Goal: Navigation & Orientation: Find specific page/section

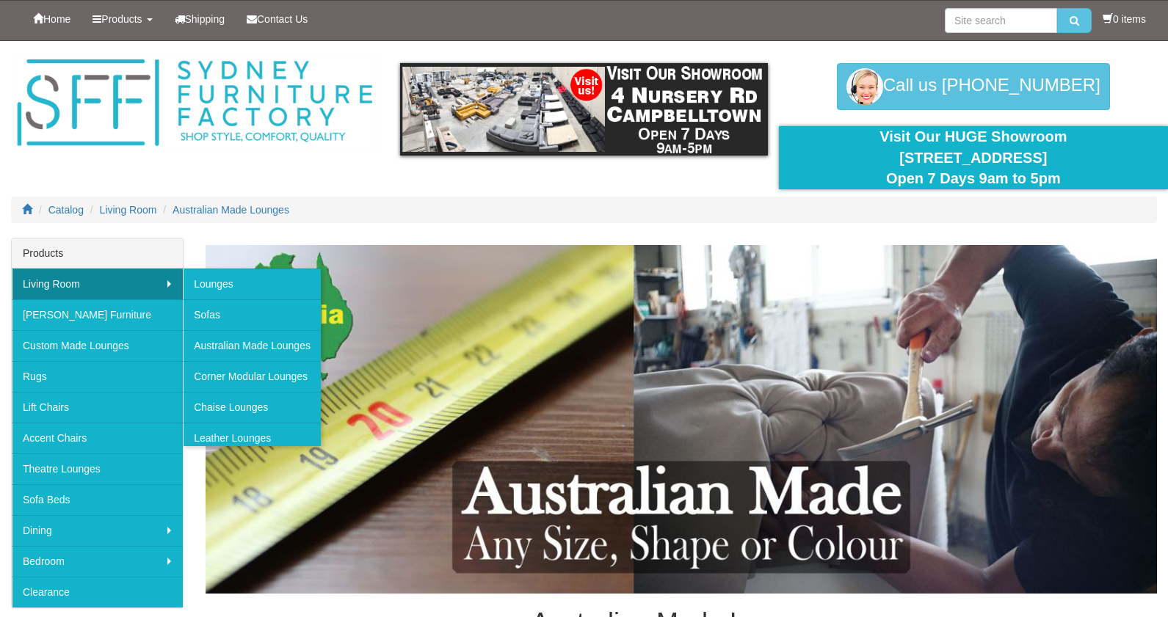
click at [166, 279] on link "Living Room" at bounding box center [97, 284] width 171 height 31
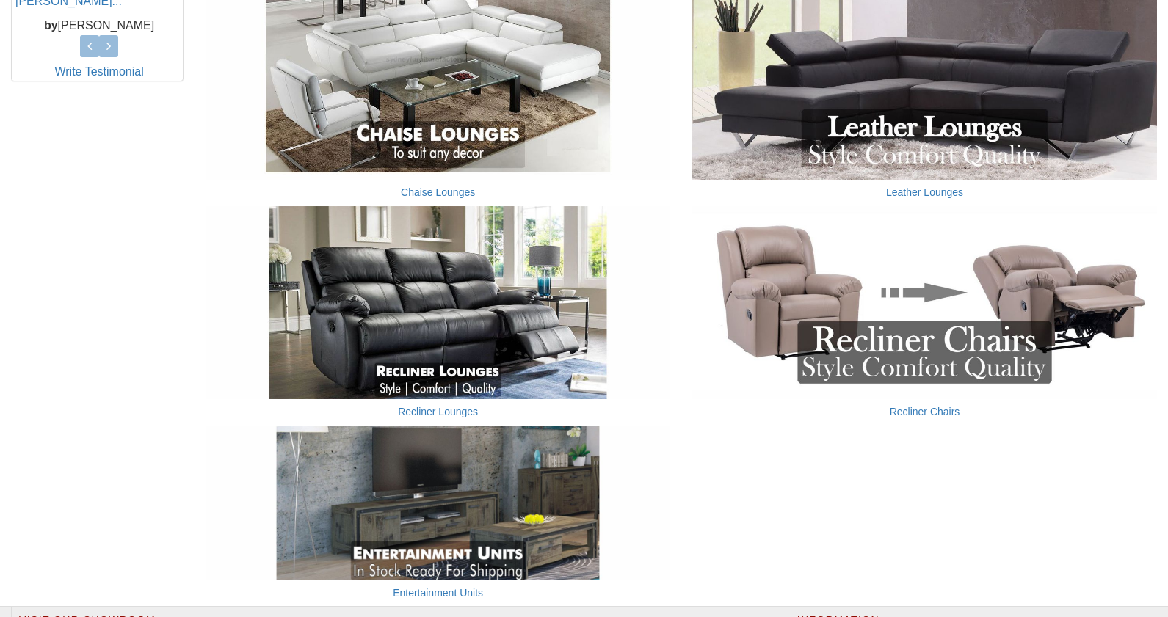
scroll to position [779, 0]
click at [419, 325] on img at bounding box center [438, 303] width 465 height 194
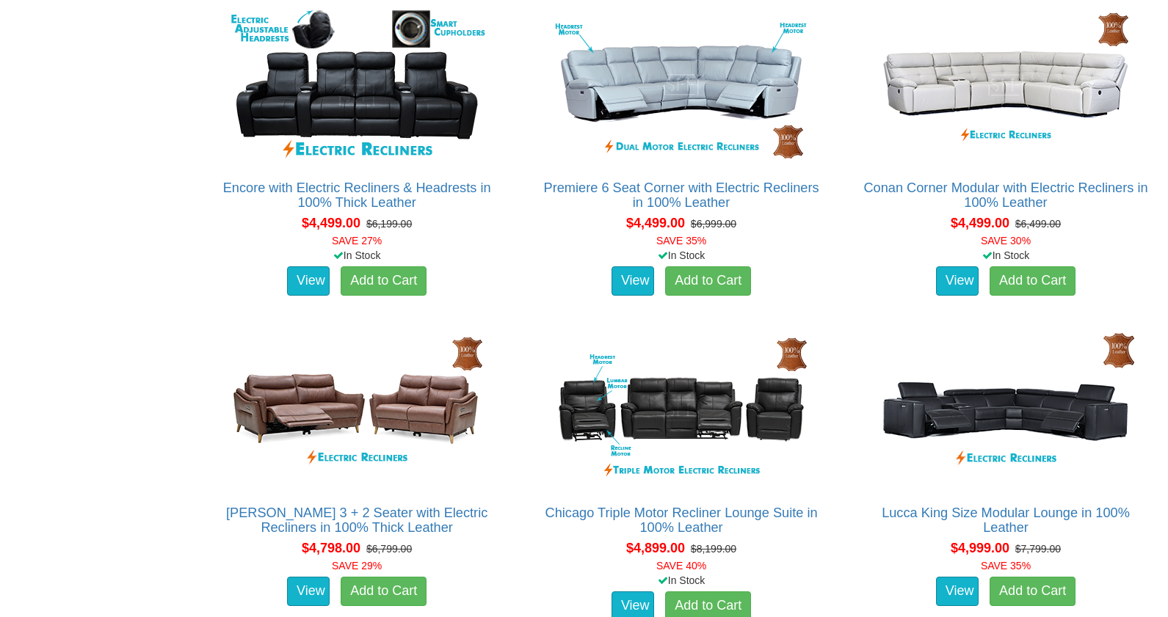
scroll to position [5480, 0]
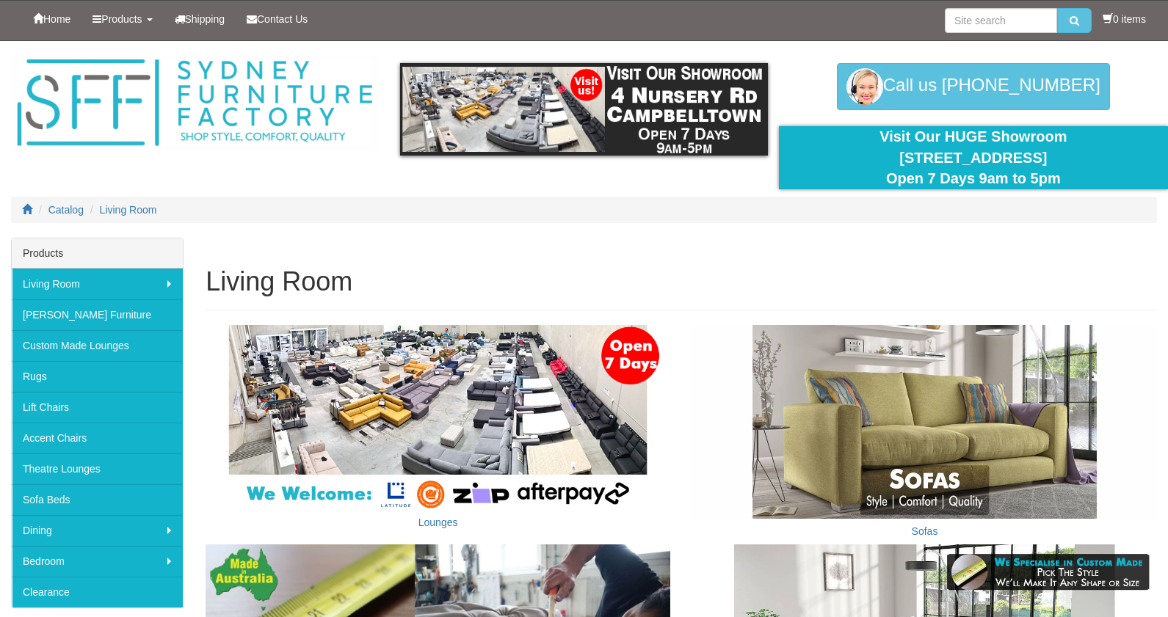
scroll to position [779, 0]
